Goal: Task Accomplishment & Management: Manage account settings

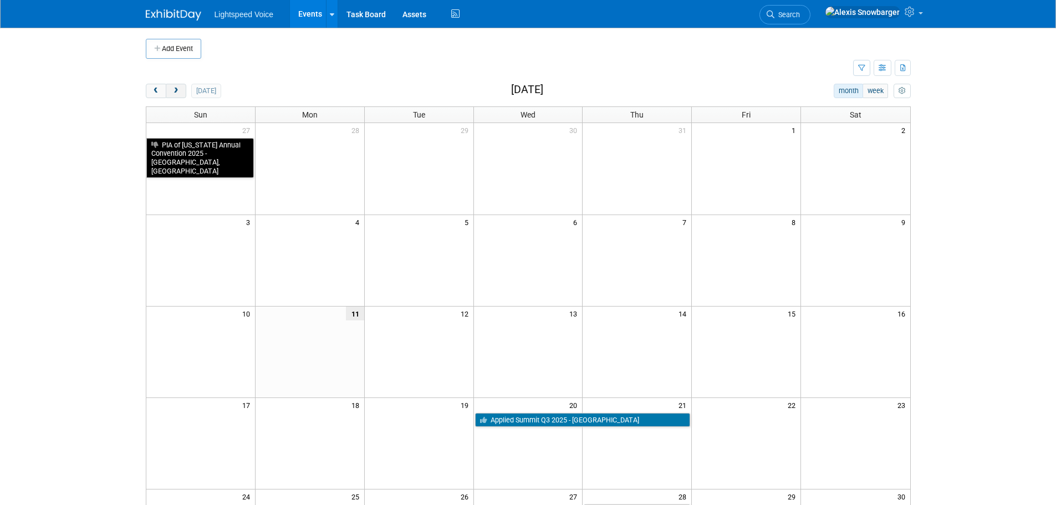
click at [176, 91] on span "next" at bounding box center [176, 91] width 8 height 7
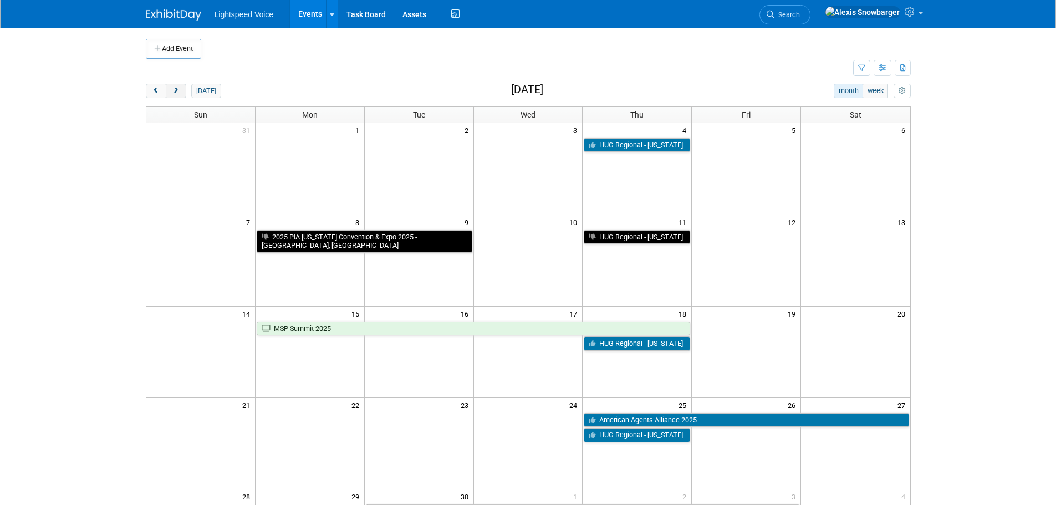
click at [176, 91] on span "next" at bounding box center [176, 91] width 8 height 7
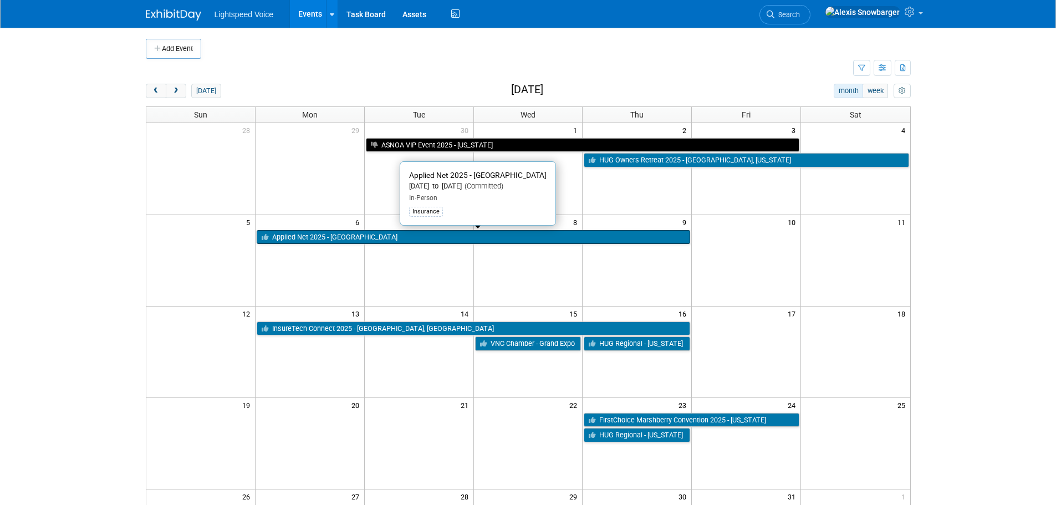
click at [302, 238] on link "Applied Net 2025 - [GEOGRAPHIC_DATA]" at bounding box center [473, 237] width 433 height 14
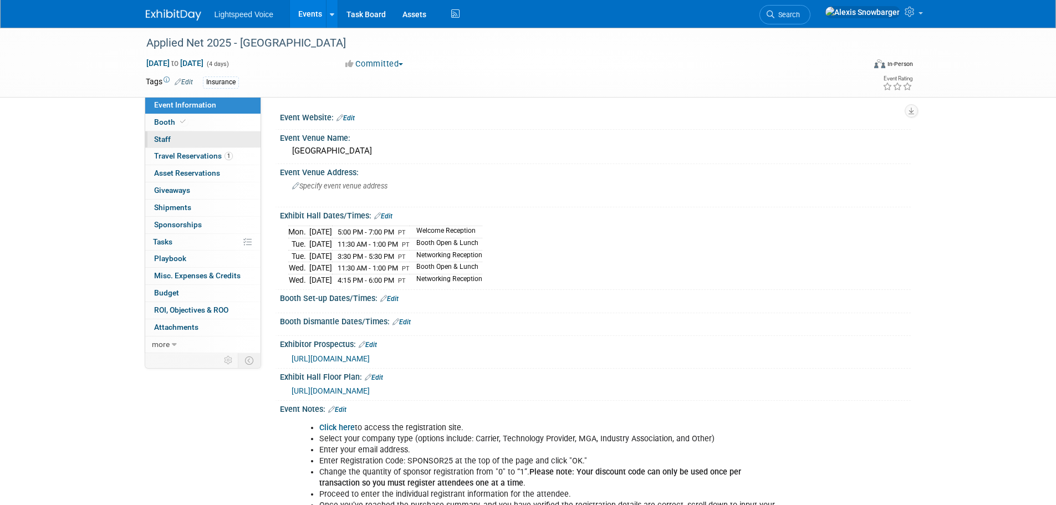
click at [159, 141] on span "Staff 0" at bounding box center [162, 139] width 17 height 9
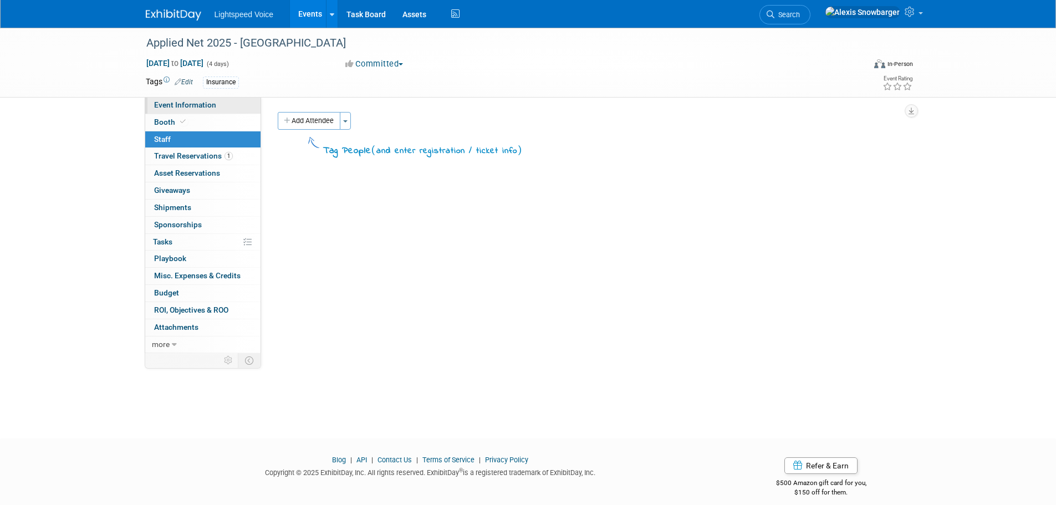
click at [171, 106] on span "Event Information" at bounding box center [185, 104] width 62 height 9
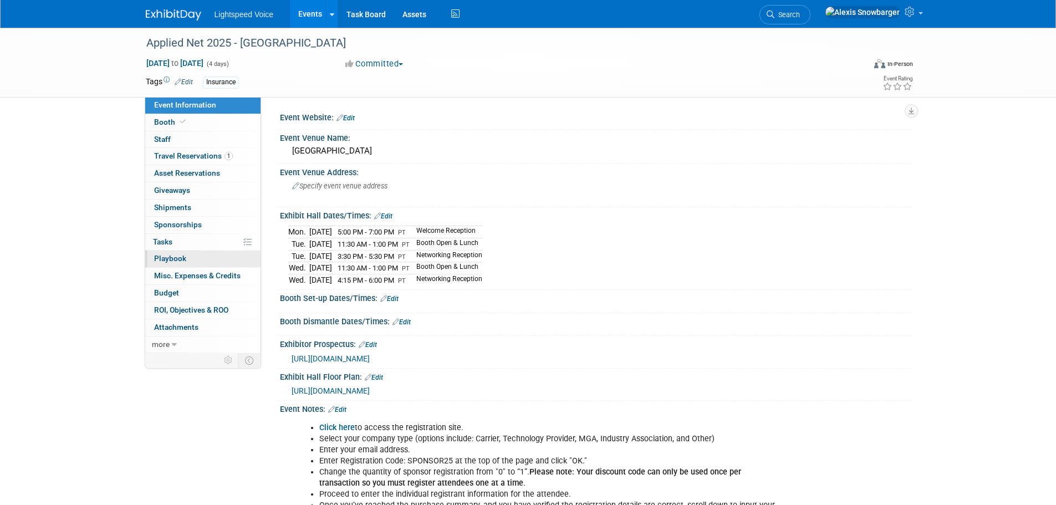
click at [177, 258] on span "Playbook 0" at bounding box center [170, 258] width 32 height 9
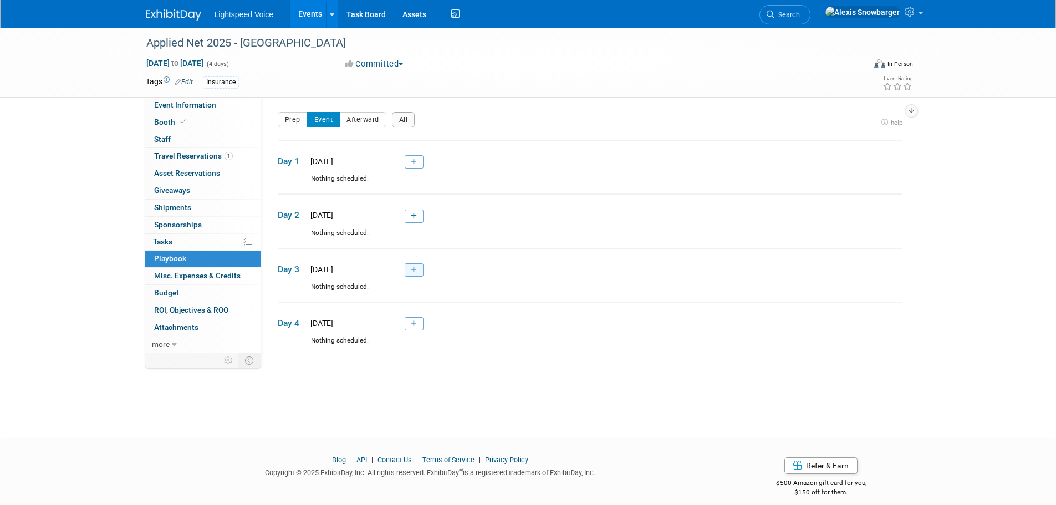
click at [405, 268] on link at bounding box center [414, 269] width 19 height 13
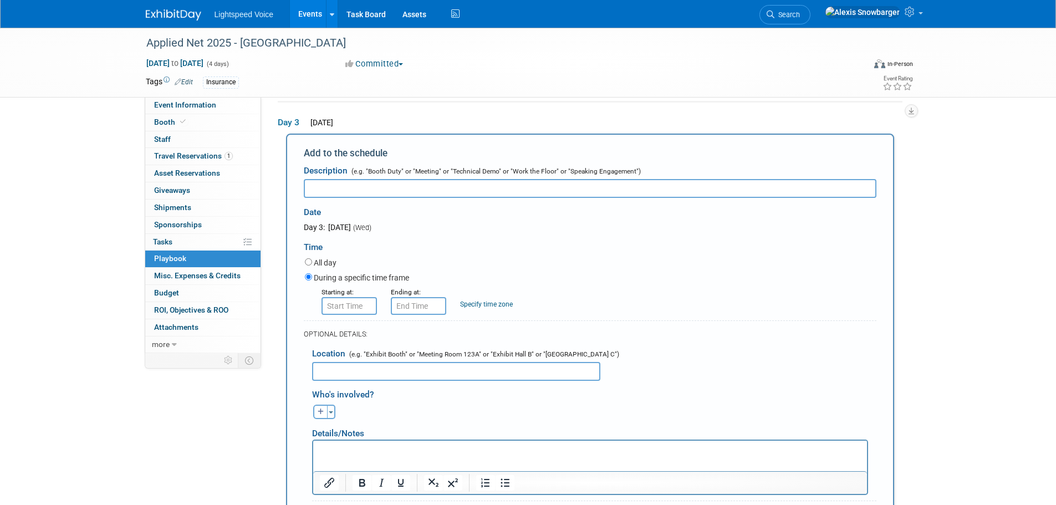
click at [339, 380] on input "text" at bounding box center [456, 371] width 288 height 19
paste input "KAOS Nightclub, located inside The Palms"
type input "KAOS Nightclub, located inside The Palms"
click at [345, 190] on input "text" at bounding box center [590, 188] width 573 height 19
type input "Closing Event"
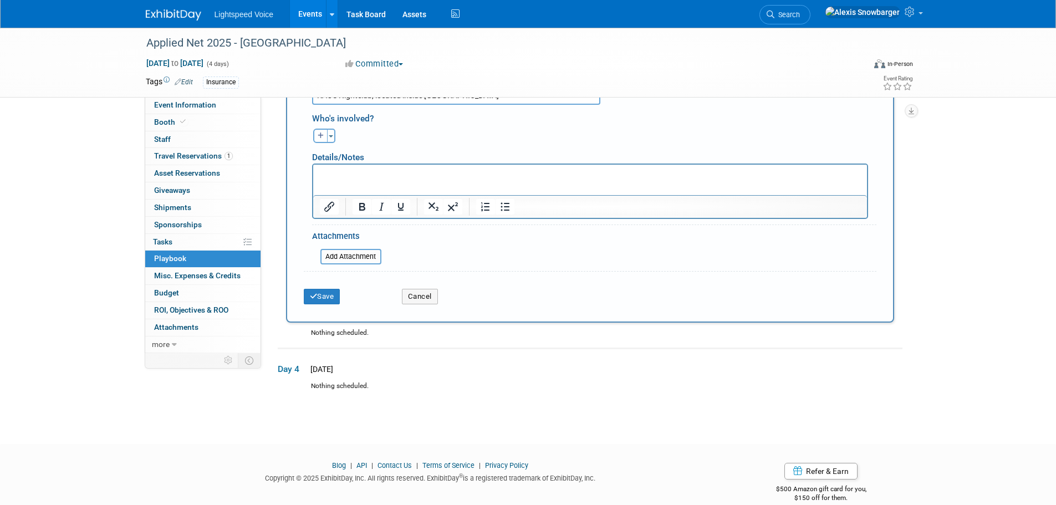
scroll to position [438, 0]
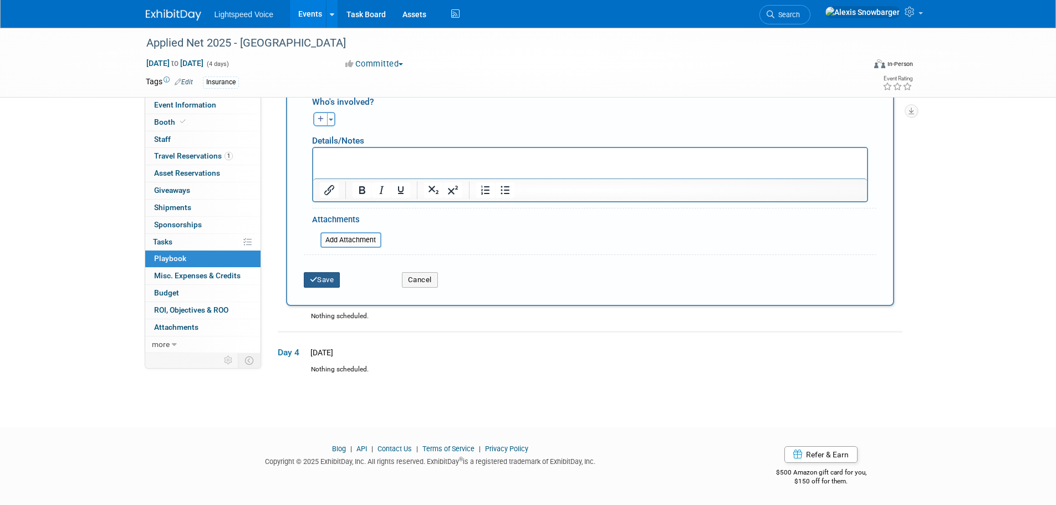
click at [317, 285] on button "Save" at bounding box center [322, 280] width 37 height 16
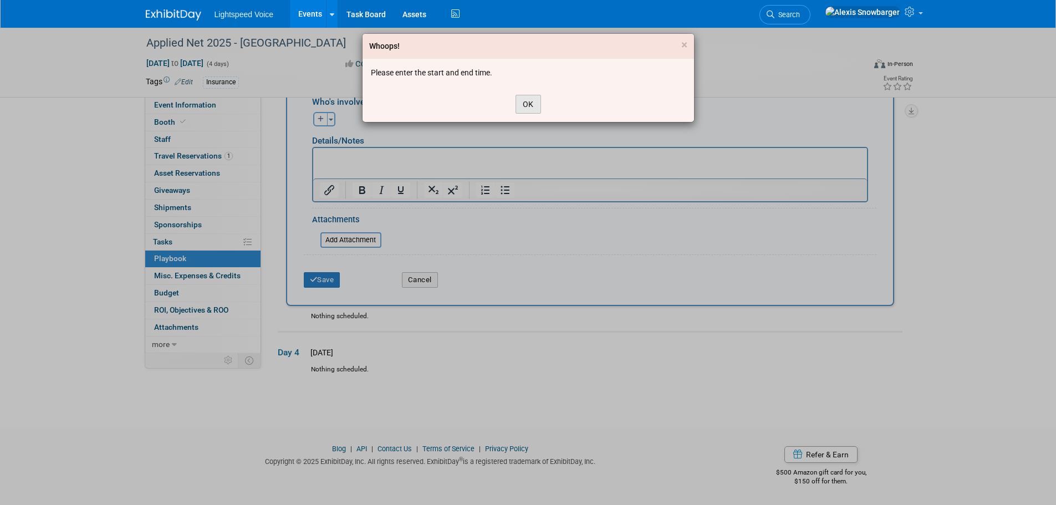
drag, startPoint x: 526, startPoint y: 99, endPoint x: 469, endPoint y: 144, distance: 72.5
click at [526, 99] on button "OK" at bounding box center [527, 104] width 25 height 19
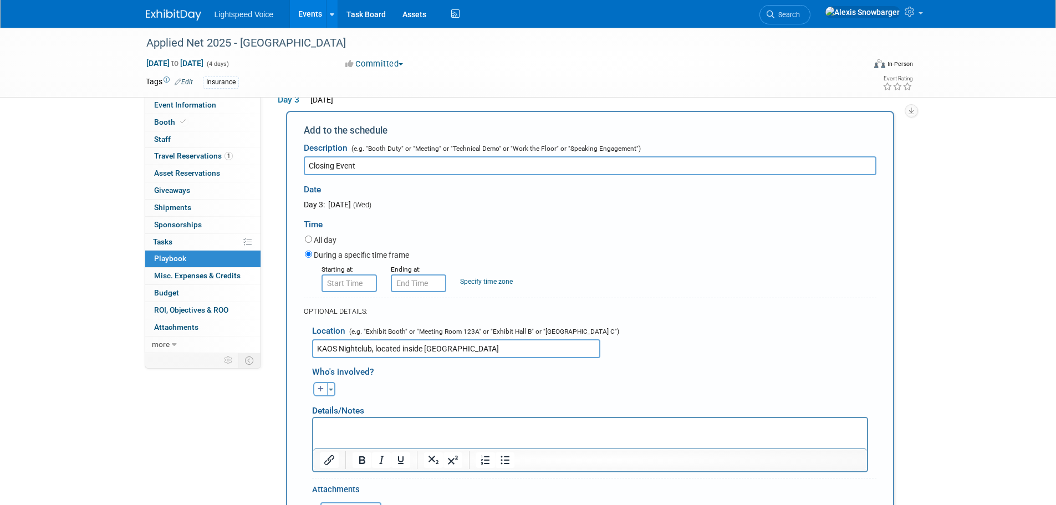
scroll to position [161, 0]
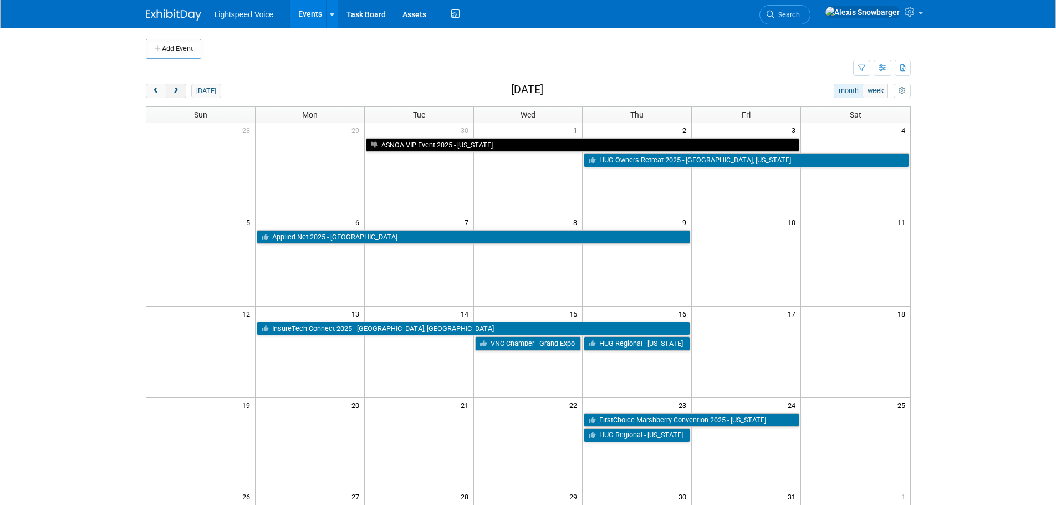
drag, startPoint x: 181, startPoint y: 96, endPoint x: 204, endPoint y: 106, distance: 24.8
click at [181, 96] on button "next" at bounding box center [176, 91] width 21 height 14
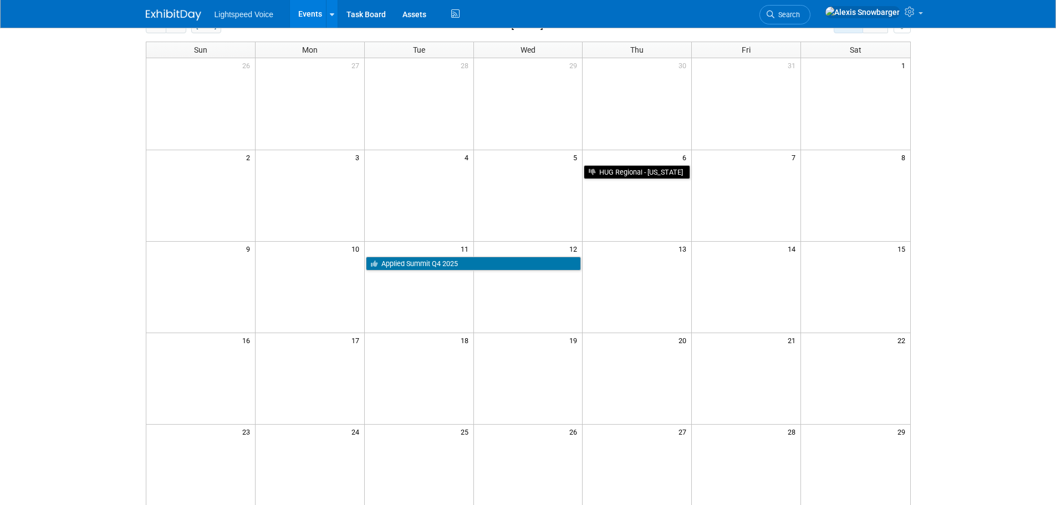
scroll to position [11, 0]
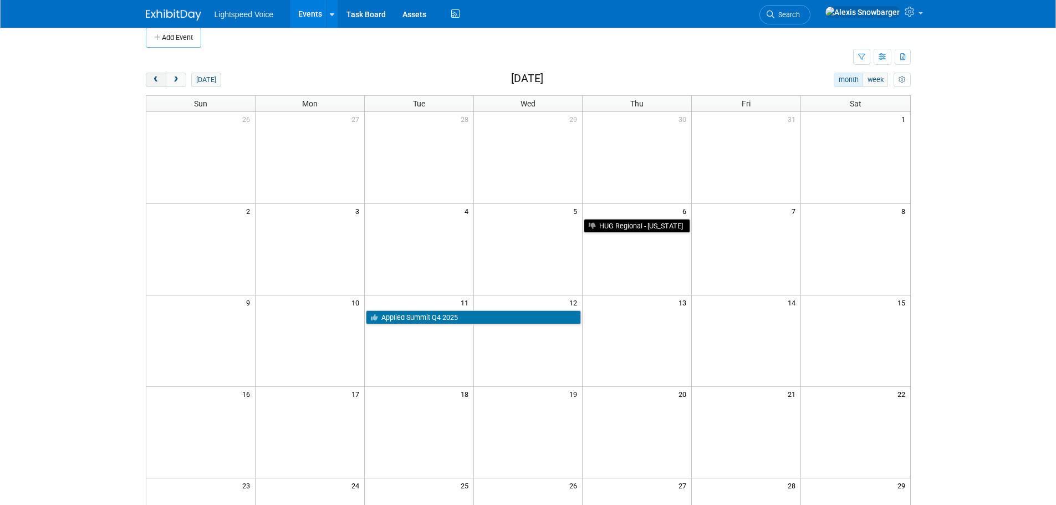
click at [150, 80] on button "prev" at bounding box center [156, 80] width 21 height 14
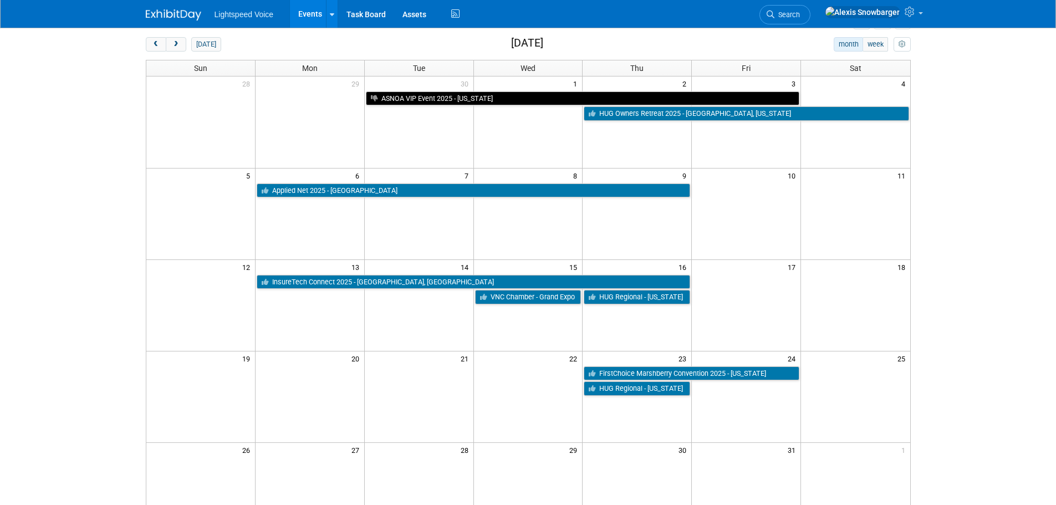
scroll to position [67, 0]
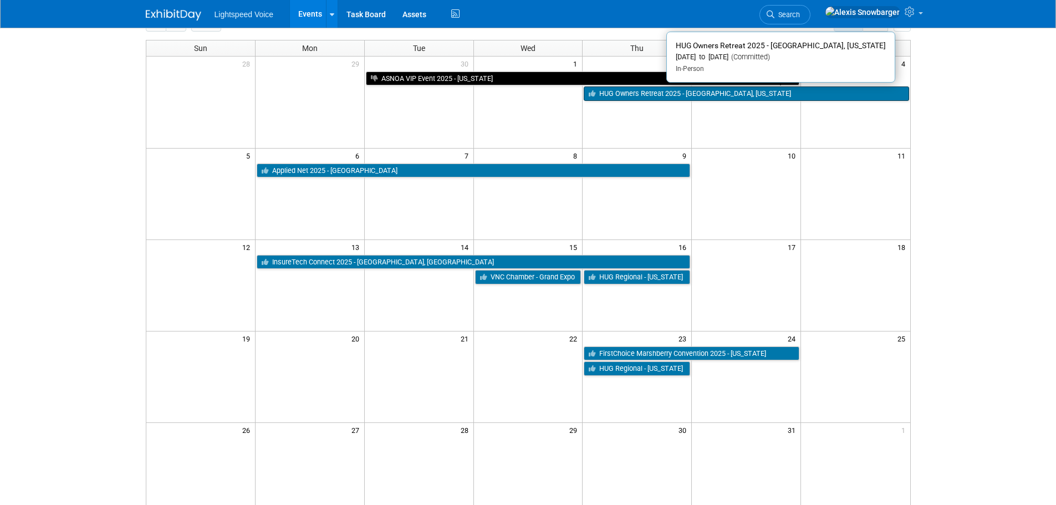
click at [645, 91] on link "HUG Owners Retreat 2025 - [GEOGRAPHIC_DATA], [US_STATE]" at bounding box center [746, 93] width 325 height 14
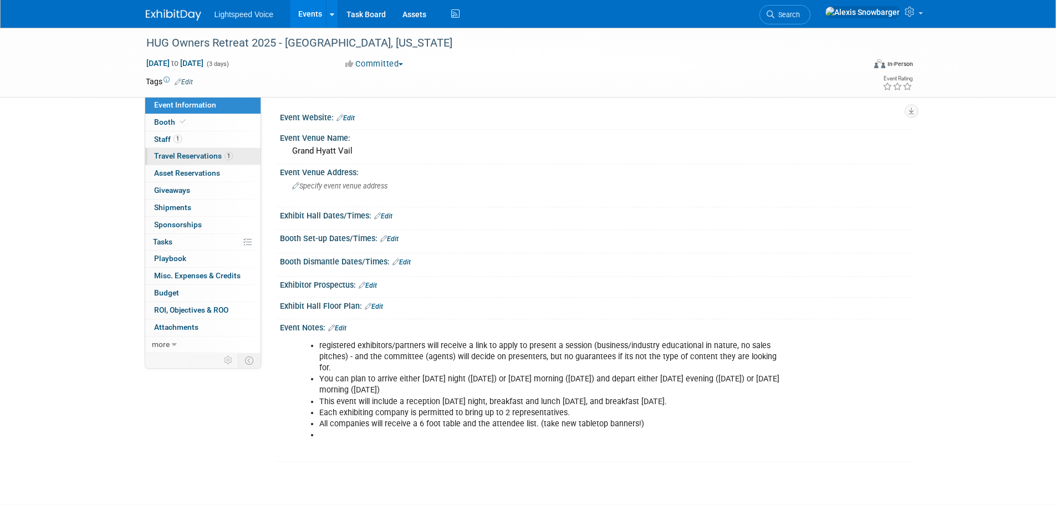
click at [193, 160] on span "Travel Reservations 1" at bounding box center [193, 155] width 79 height 9
